Goal: Check status: Check status

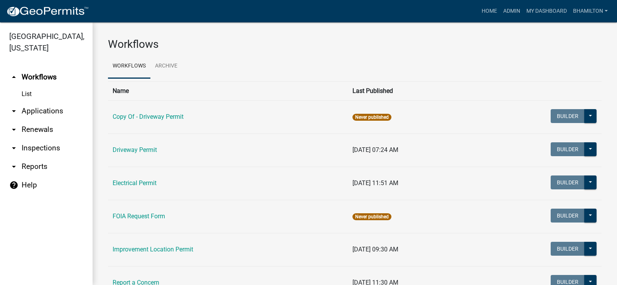
click at [28, 110] on link "arrow_drop_down Applications" at bounding box center [46, 111] width 93 height 19
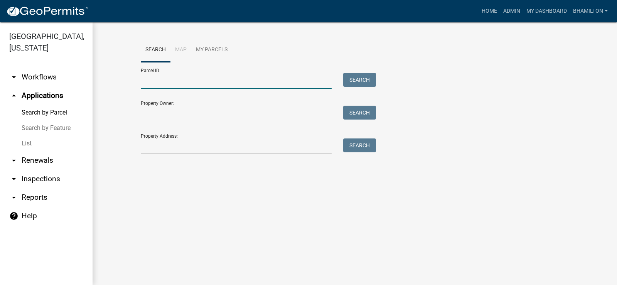
click at [148, 76] on input "Parcel ID:" at bounding box center [236, 81] width 191 height 16
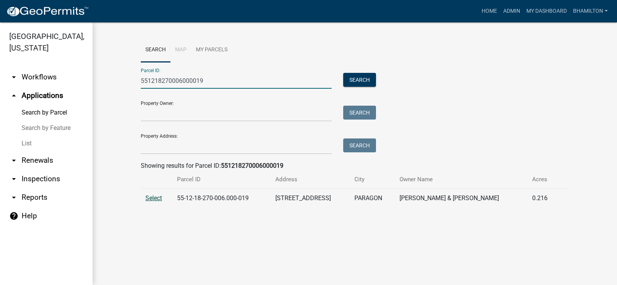
type input "551218270006000019"
click at [149, 197] on span "Select" at bounding box center [153, 197] width 17 height 7
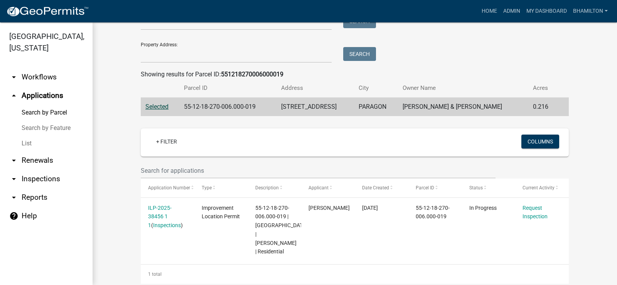
scroll to position [97, 0]
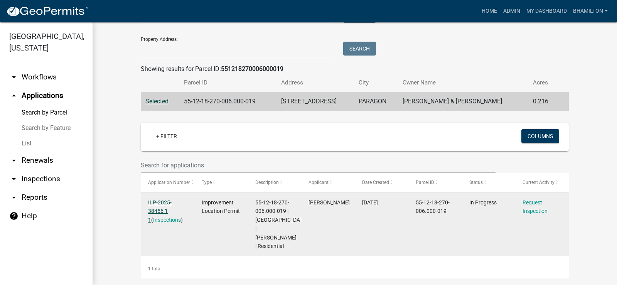
click at [170, 201] on link "ILP-2025-38456 1 1" at bounding box center [160, 211] width 24 height 24
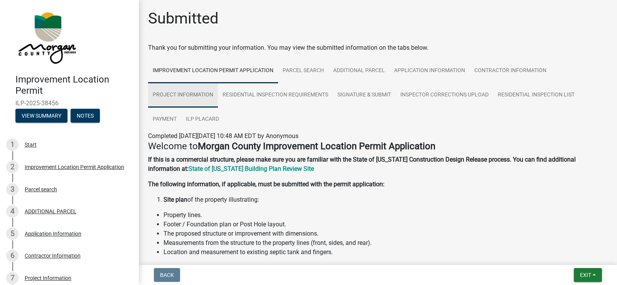
click at [206, 94] on link "Project Information" at bounding box center [183, 95] width 70 height 25
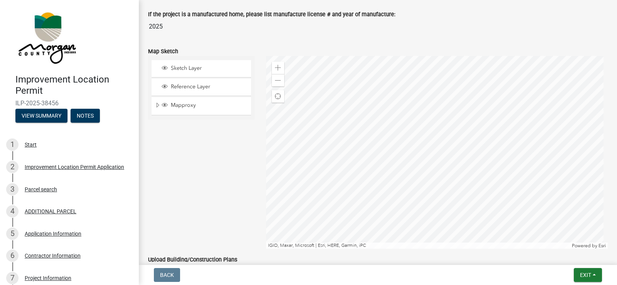
scroll to position [1504, 0]
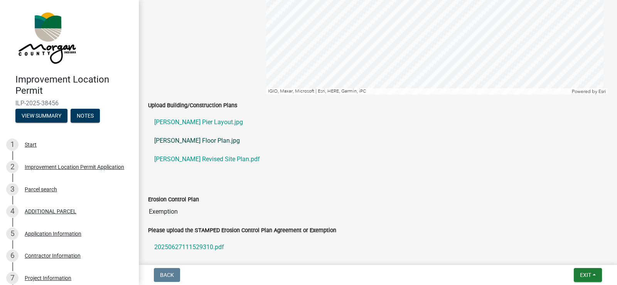
click at [202, 142] on link "[PERSON_NAME] Floor Plan.jpg" at bounding box center [378, 140] width 460 height 19
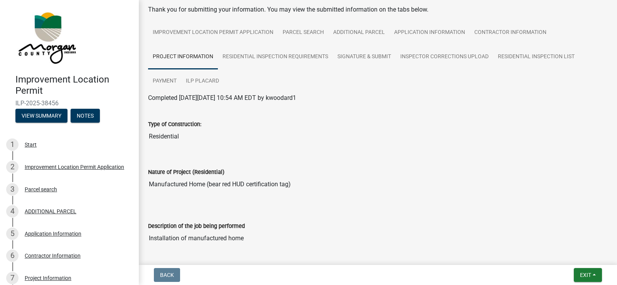
scroll to position [0, 0]
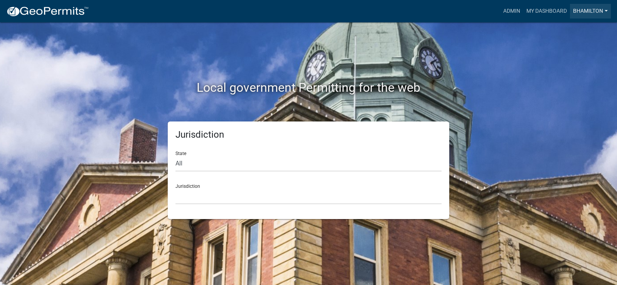
click at [583, 12] on link "bhamilton" at bounding box center [590, 11] width 41 height 15
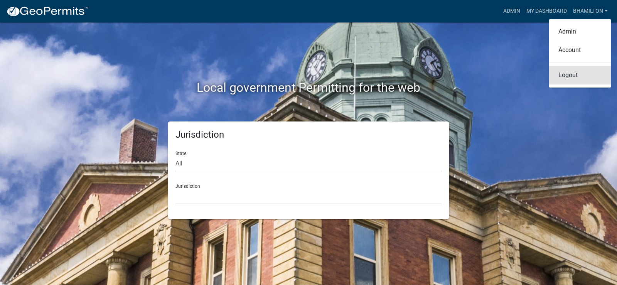
click at [572, 75] on link "Logout" at bounding box center [580, 75] width 62 height 19
